Goal: Transaction & Acquisition: Book appointment/travel/reservation

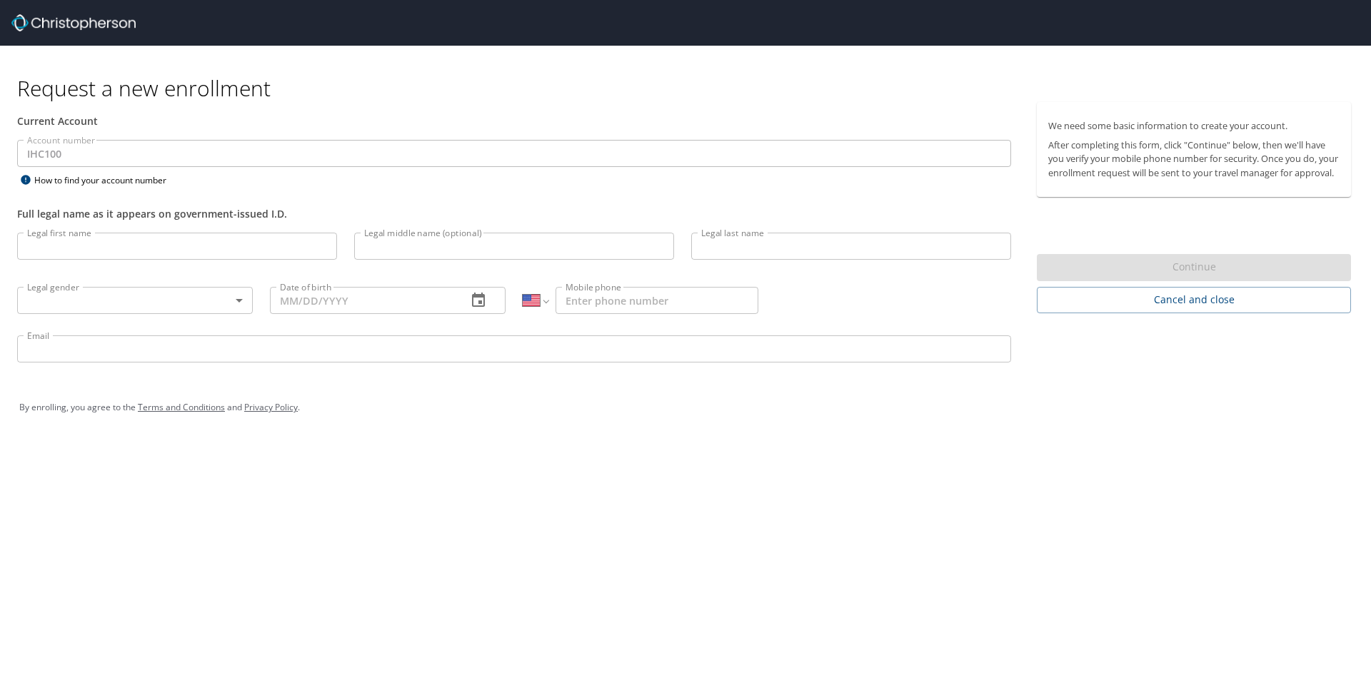
select select "US"
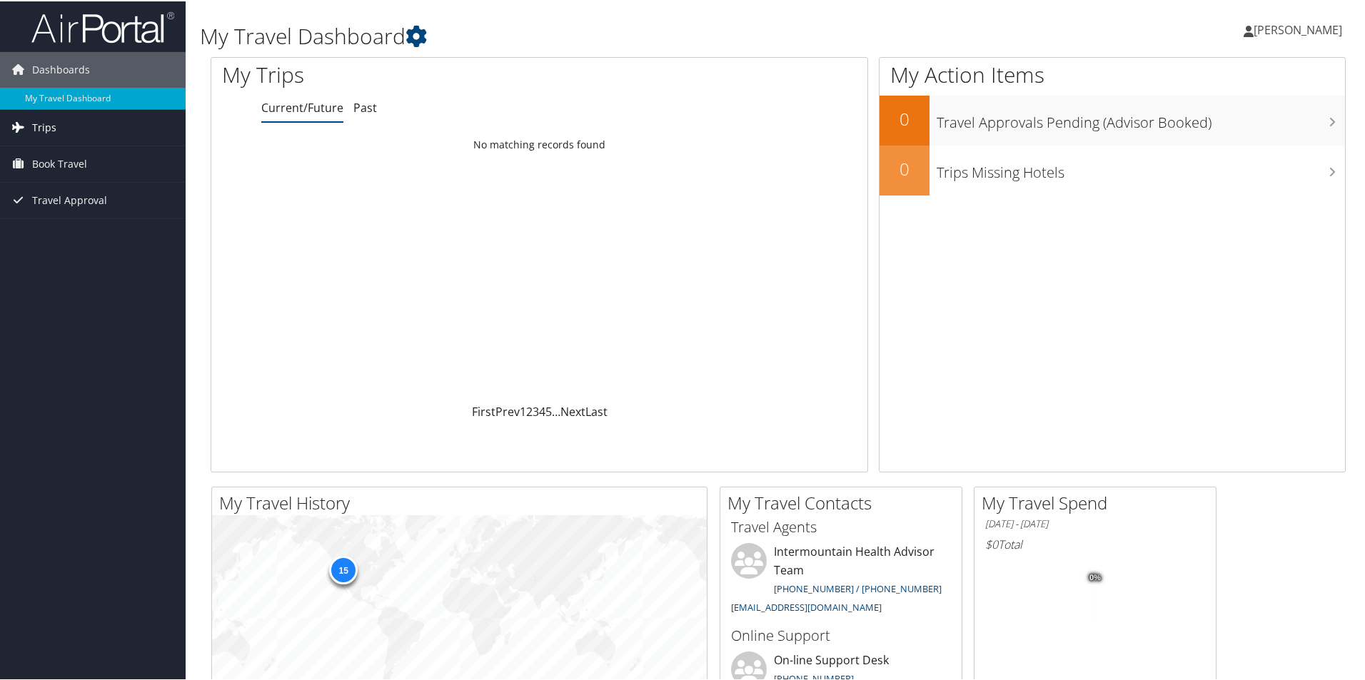
click at [50, 130] on span "Trips" at bounding box center [44, 127] width 24 height 36
click at [69, 167] on span "Book Travel" at bounding box center [59, 163] width 55 height 36
click at [103, 235] on link "Book/Manage Online Trips" at bounding box center [93, 233] width 186 height 21
click at [69, 164] on span "Book Travel" at bounding box center [59, 163] width 55 height 36
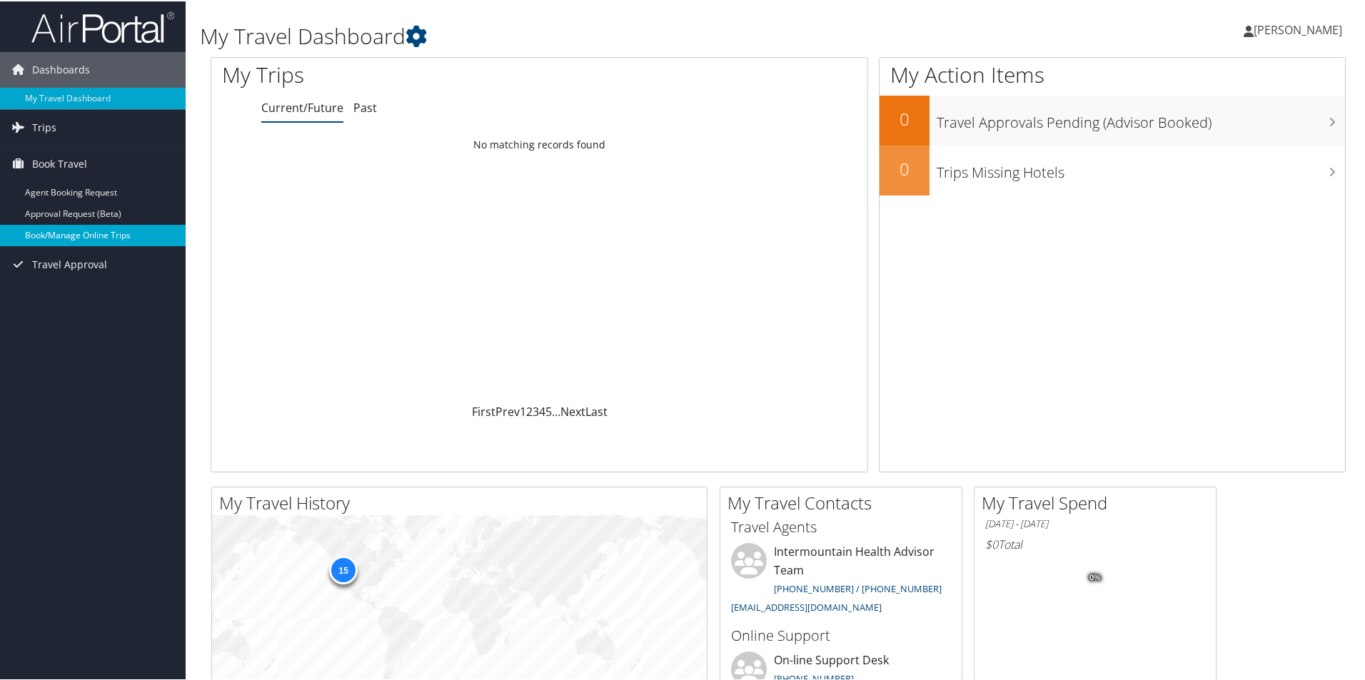
click at [101, 236] on link "Book/Manage Online Trips" at bounding box center [93, 233] width 186 height 21
